Goal: Task Accomplishment & Management: Use online tool/utility

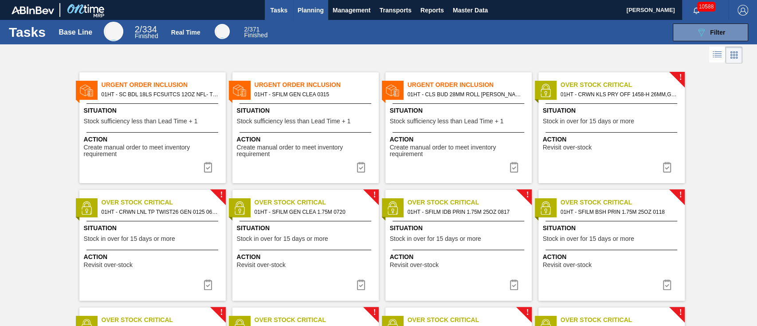
click at [309, 9] on span "Planning" at bounding box center [311, 10] width 26 height 11
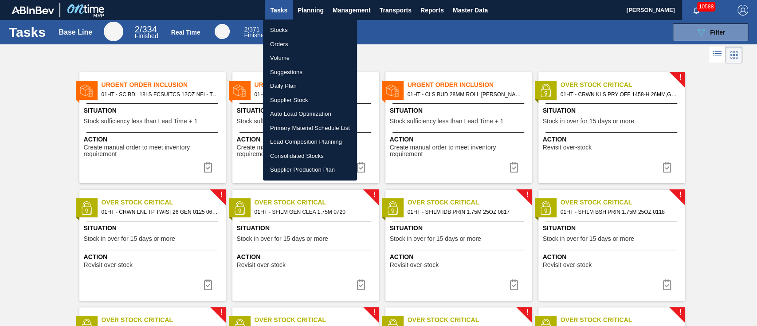
click at [530, 44] on div at bounding box center [378, 163] width 757 height 326
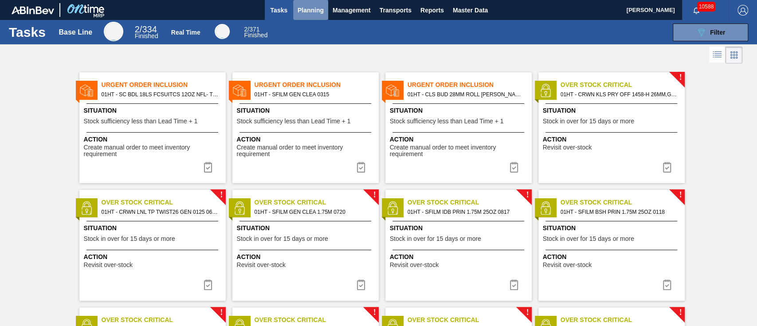
click at [320, 8] on span "Planning" at bounding box center [311, 10] width 26 height 11
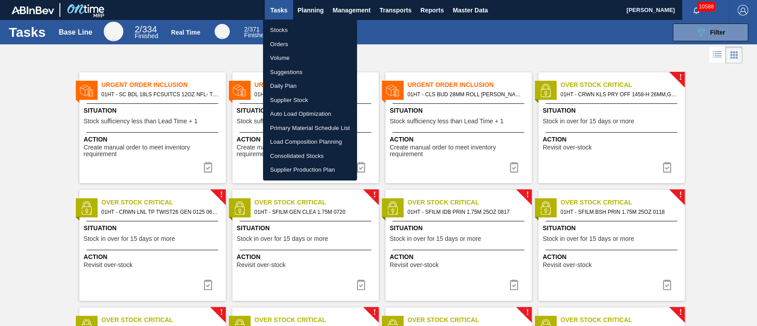
click at [309, 7] on div at bounding box center [378, 163] width 757 height 326
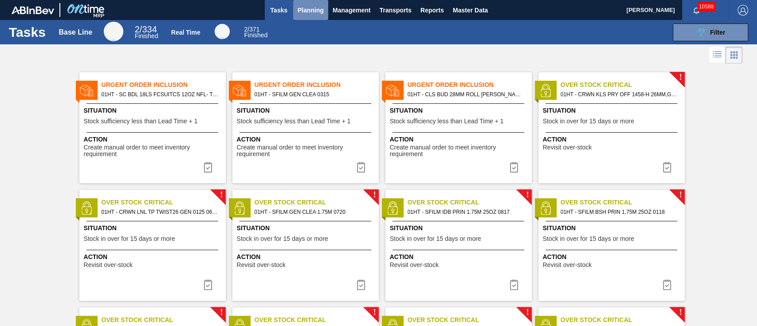
click at [313, 7] on span "Planning" at bounding box center [311, 10] width 26 height 11
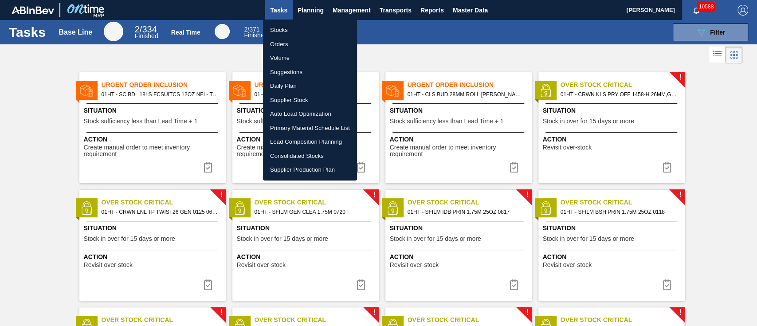
click at [284, 71] on li "Suggestions" at bounding box center [310, 72] width 94 height 14
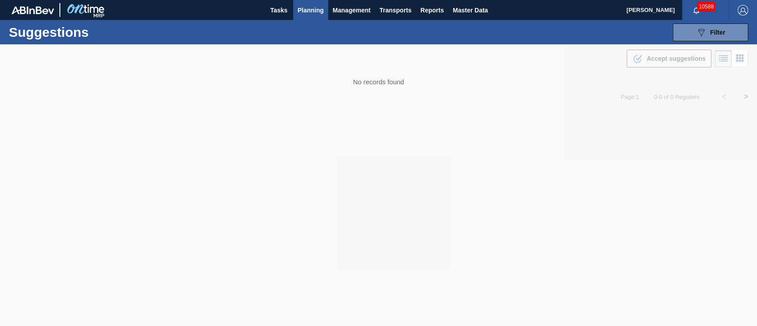
type from "[DATE]"
type to "[DATE]"
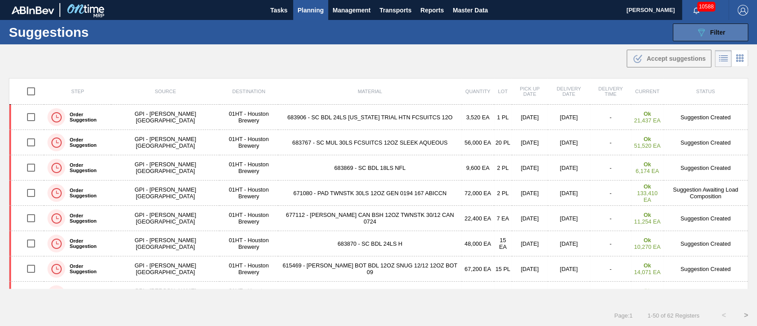
click at [700, 27] on icon "089F7B8B-B2A5-4AFE-B5C0-19BA573D28AC" at bounding box center [701, 32] width 11 height 11
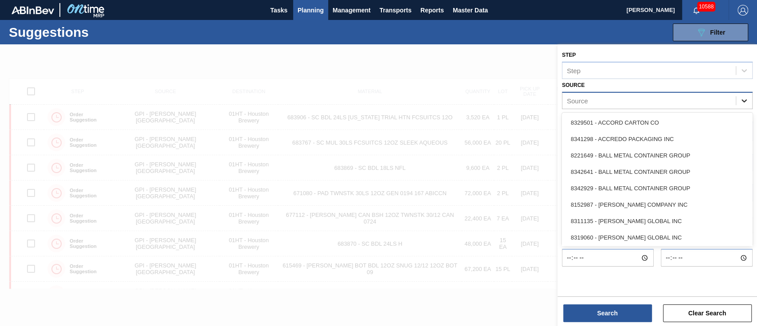
click at [742, 97] on icon at bounding box center [744, 100] width 9 height 9
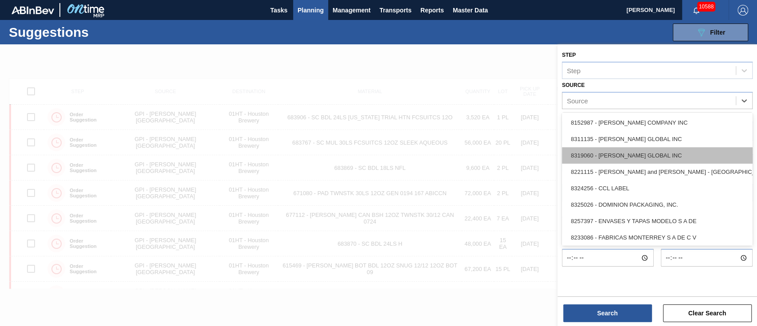
scroll to position [59, 0]
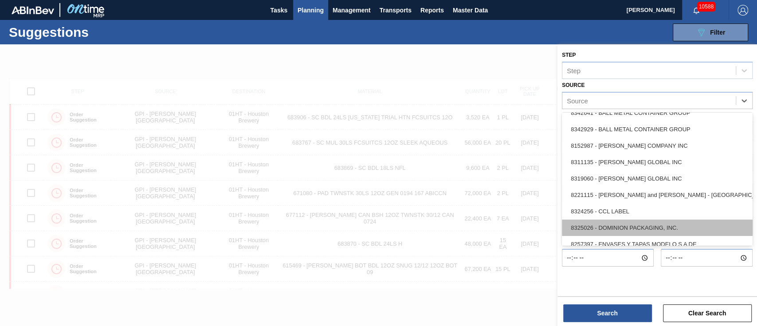
click at [619, 225] on div "8325026 - DOMINION PACKAGING, INC." at bounding box center [657, 228] width 191 height 16
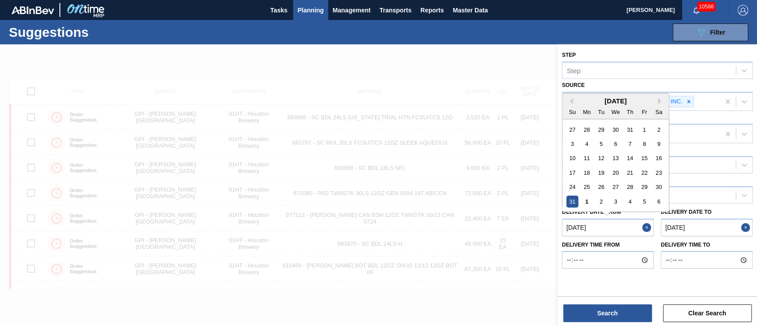
click at [635, 224] on from "[DATE]" at bounding box center [608, 228] width 92 height 18
click at [642, 198] on div "5" at bounding box center [644, 202] width 12 height 12
type from "[DATE]"
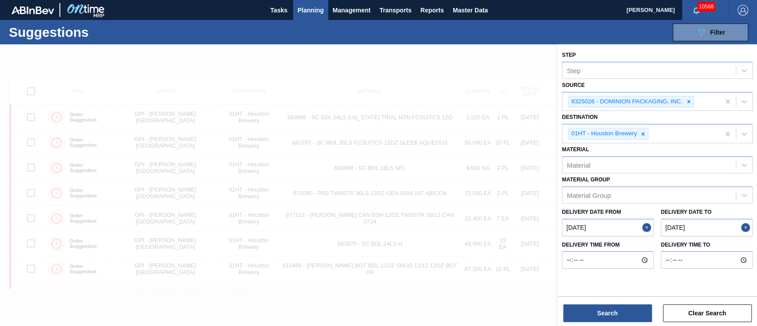
click at [731, 228] on to "[DATE]" at bounding box center [707, 228] width 92 height 18
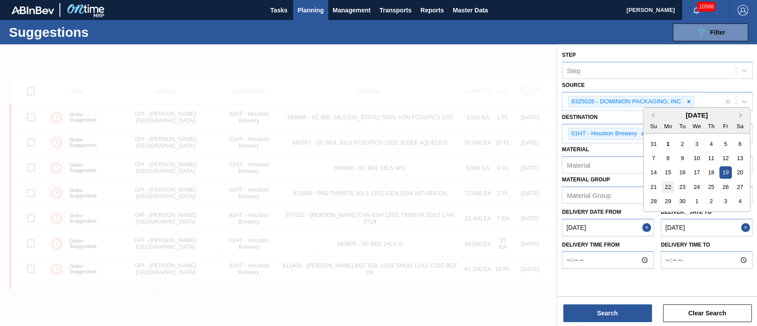
click at [665, 185] on div "22" at bounding box center [668, 187] width 12 height 12
type to "[DATE]"
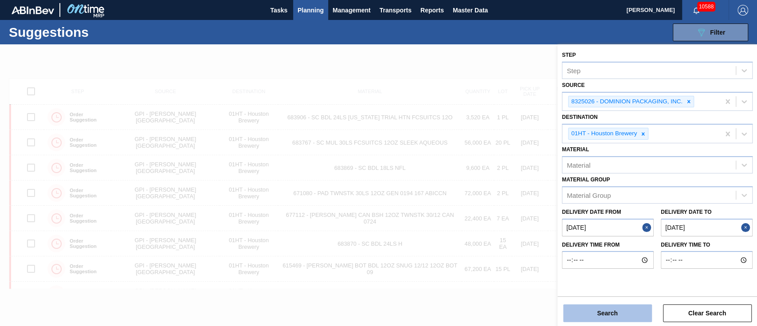
click at [628, 306] on button "Search" at bounding box center [607, 313] width 89 height 18
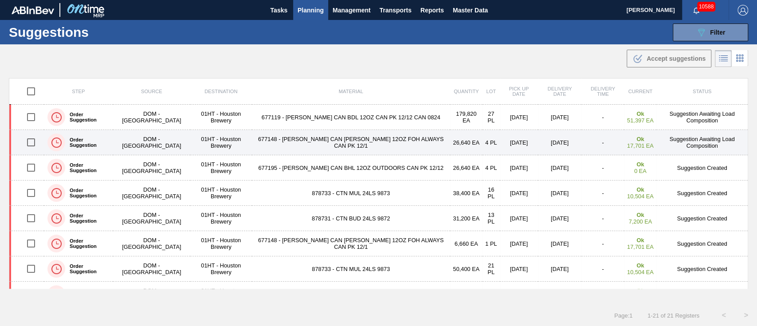
click at [28, 142] on input "checkbox" at bounding box center [31, 142] width 19 height 19
click at [35, 141] on input "checkbox" at bounding box center [31, 142] width 19 height 19
checkbox input "false"
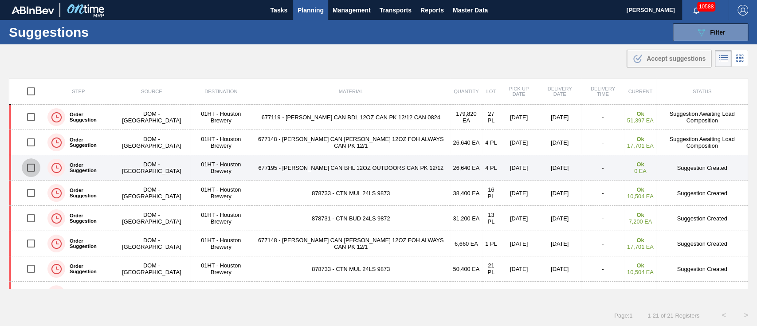
click at [30, 165] on input "checkbox" at bounding box center [31, 167] width 19 height 19
checkbox input "true"
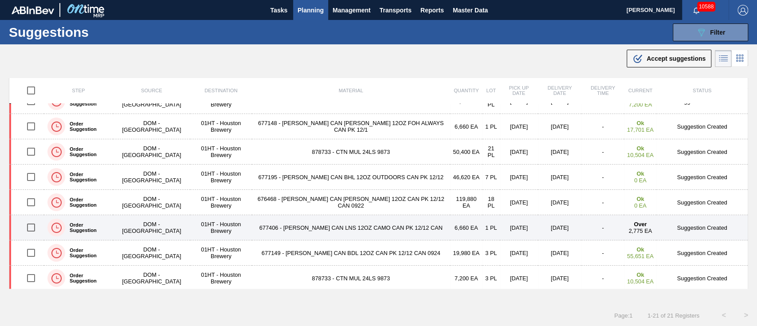
scroll to position [118, 0]
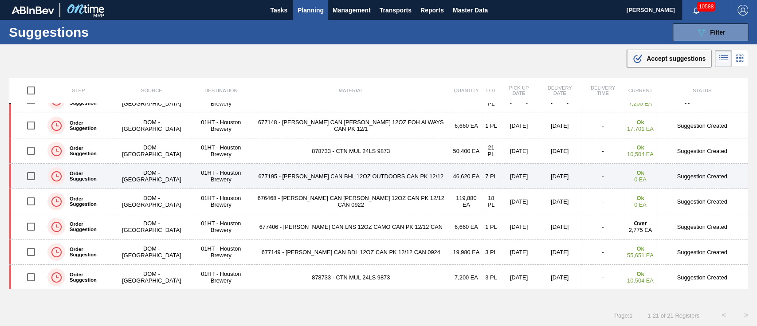
click at [39, 173] on input "checkbox" at bounding box center [31, 176] width 19 height 19
checkbox input "true"
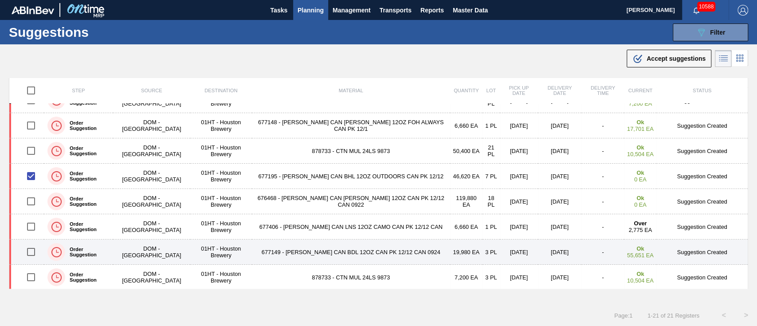
click at [25, 253] on input "checkbox" at bounding box center [31, 252] width 19 height 19
checkbox input "true"
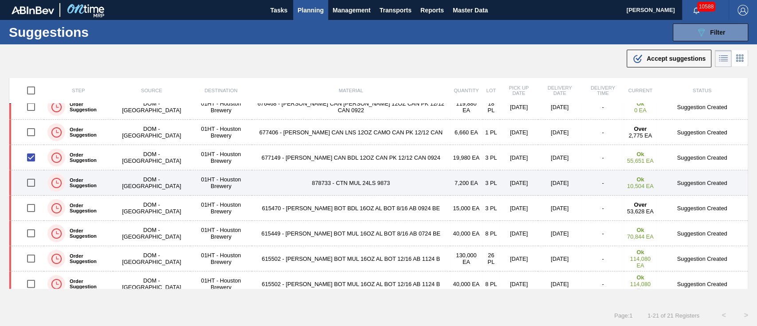
scroll to position [168, 0]
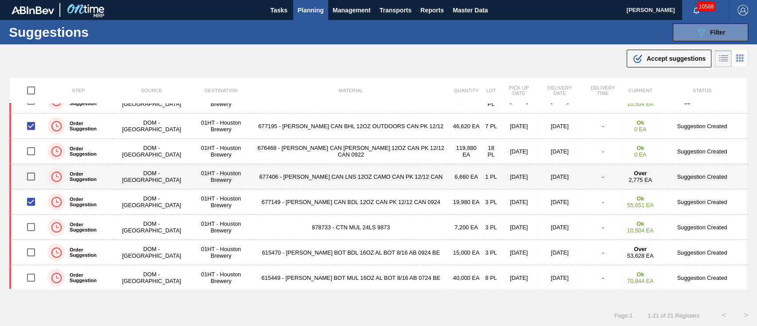
click at [29, 173] on input "checkbox" at bounding box center [31, 176] width 19 height 19
checkbox input "true"
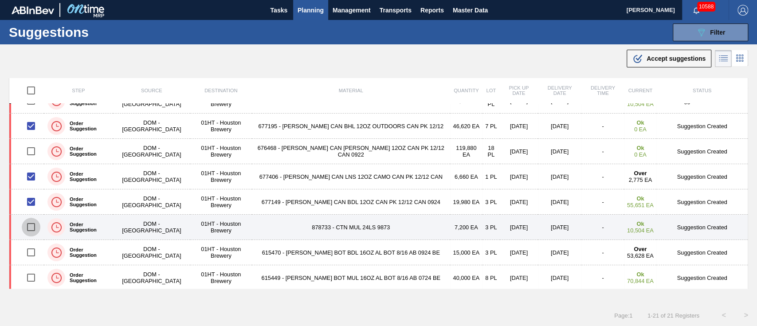
click at [29, 218] on input "checkbox" at bounding box center [31, 227] width 19 height 19
checkbox input "true"
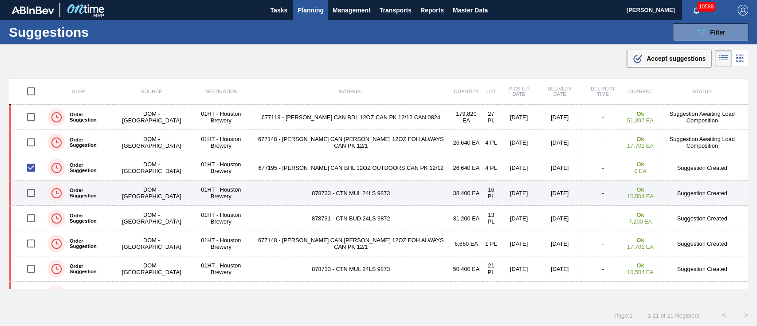
click at [31, 190] on input "checkbox" at bounding box center [31, 193] width 19 height 19
checkbox input "true"
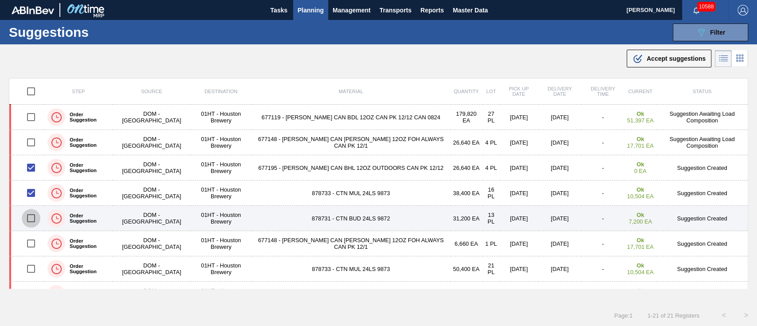
click at [34, 218] on input "checkbox" at bounding box center [31, 218] width 19 height 19
checkbox input "true"
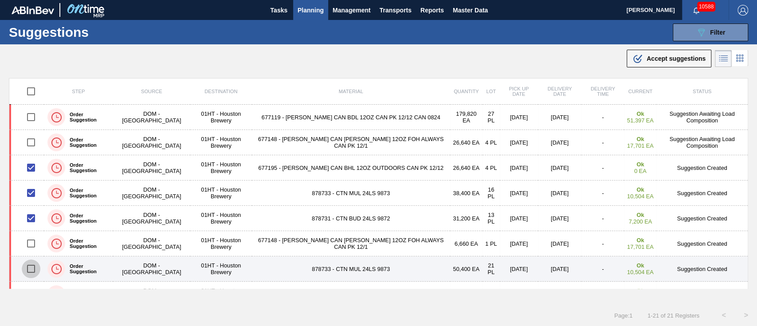
click at [31, 269] on input "checkbox" at bounding box center [31, 268] width 19 height 19
checkbox input "true"
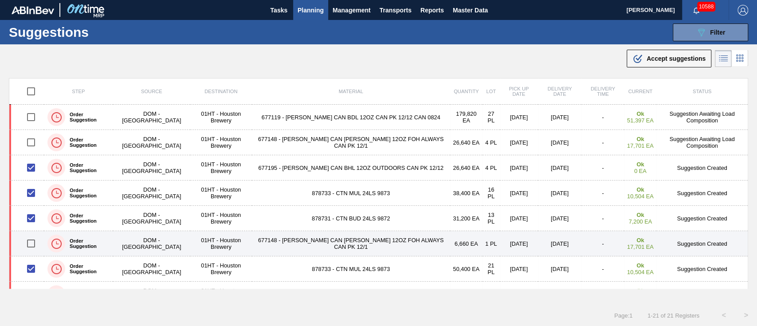
click at [32, 236] on input "checkbox" at bounding box center [31, 243] width 19 height 19
click at [28, 239] on input "checkbox" at bounding box center [31, 243] width 19 height 19
checkbox input "false"
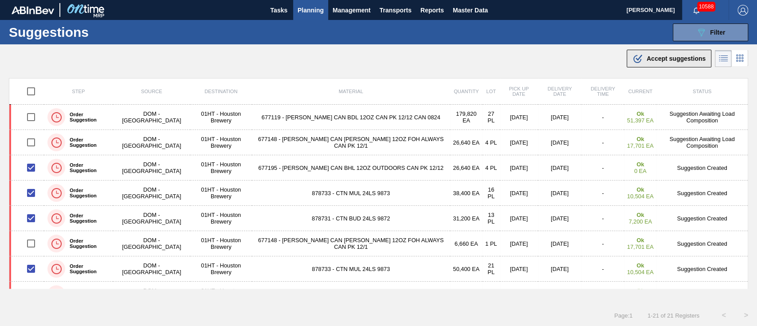
click at [658, 55] on span "Accept suggestions" at bounding box center [676, 58] width 59 height 7
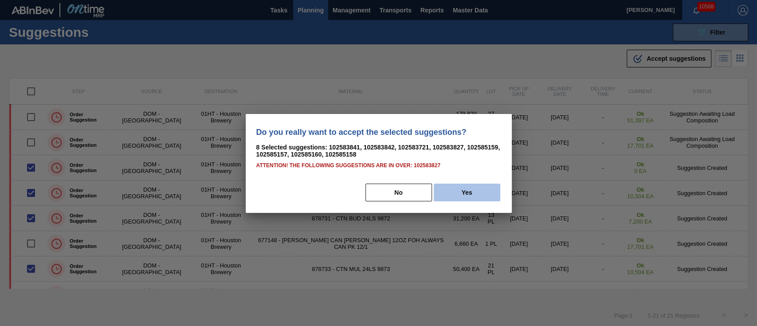
click at [466, 190] on button "Yes" at bounding box center [467, 193] width 67 height 18
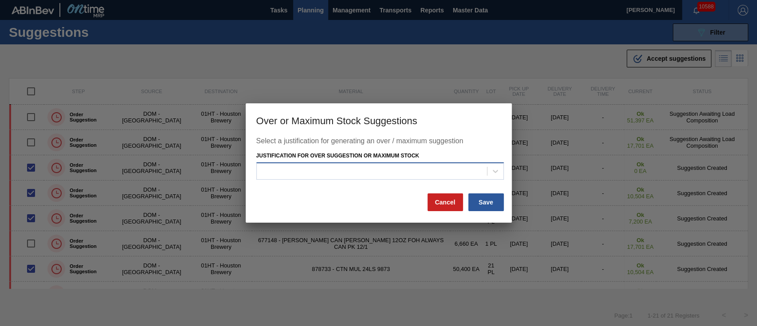
click at [391, 169] on div at bounding box center [372, 171] width 230 height 13
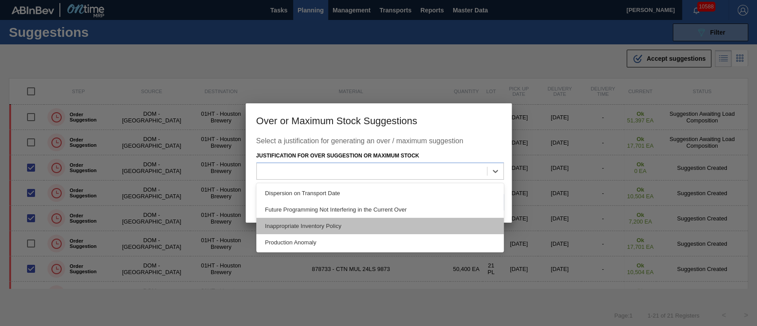
click at [330, 222] on div "Inappropriate Inventory Policy" at bounding box center [379, 226] width 247 height 16
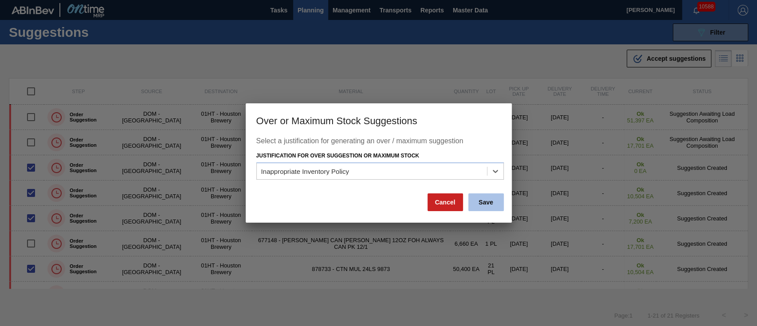
click at [479, 200] on button "Save" at bounding box center [485, 202] width 35 height 18
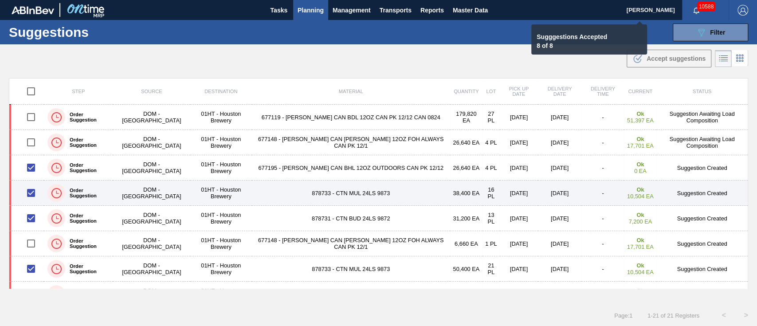
checkbox input "false"
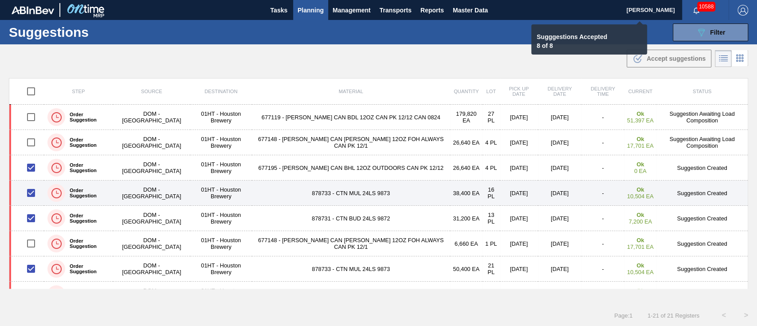
checkbox input "false"
